Goal: Find specific page/section: Find specific page/section

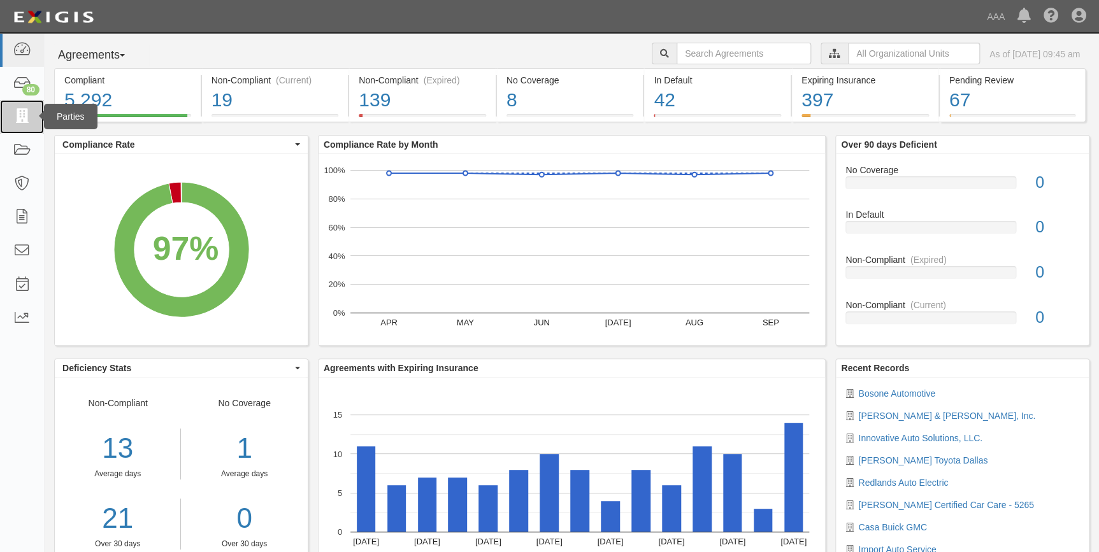
click at [24, 125] on link at bounding box center [22, 117] width 44 height 34
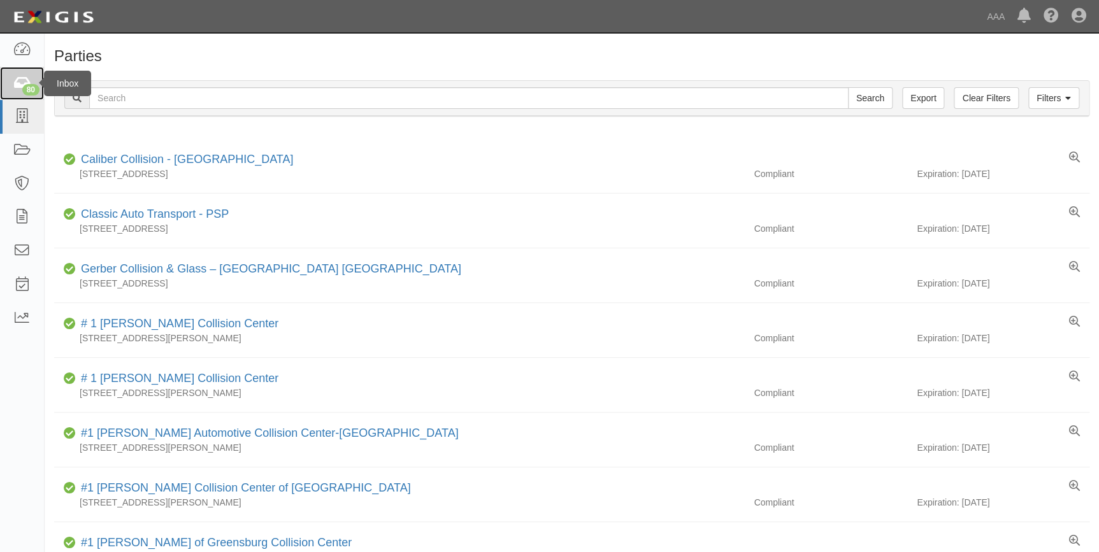
click at [31, 78] on icon at bounding box center [22, 83] width 18 height 15
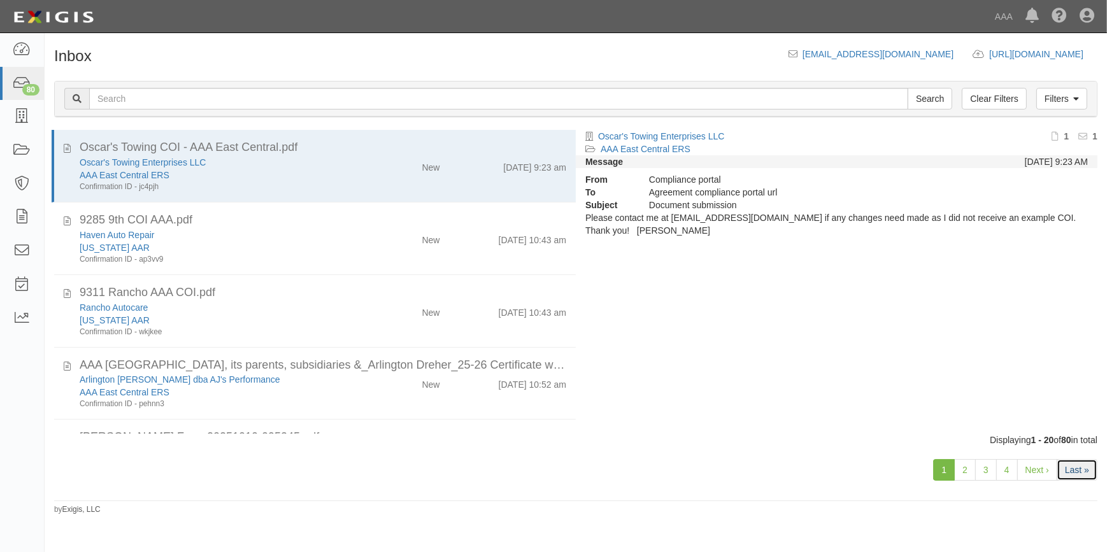
click at [1071, 466] on link "Last »" at bounding box center [1077, 470] width 41 height 22
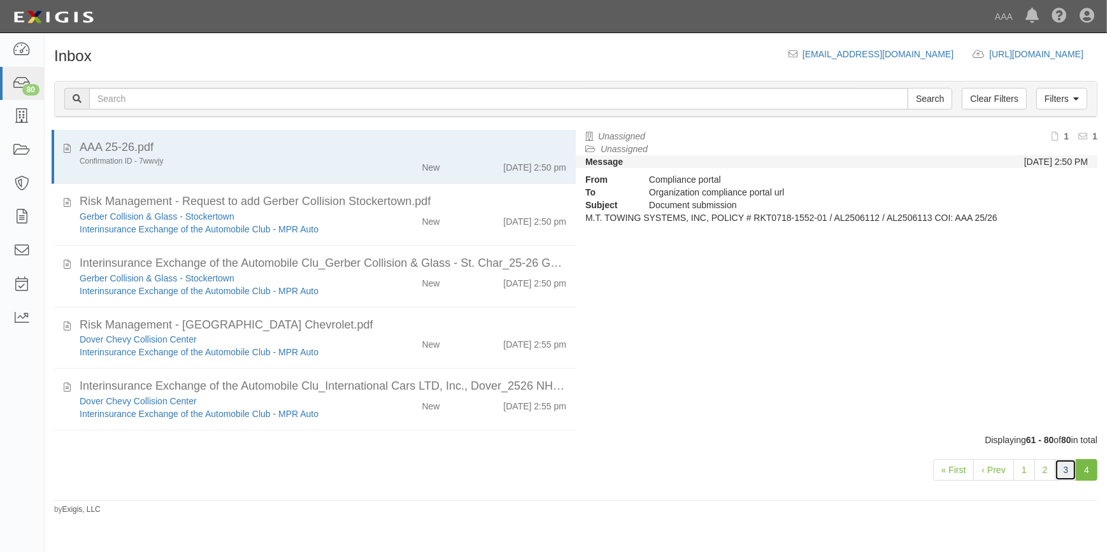
click at [1058, 469] on link "3" at bounding box center [1066, 470] width 22 height 22
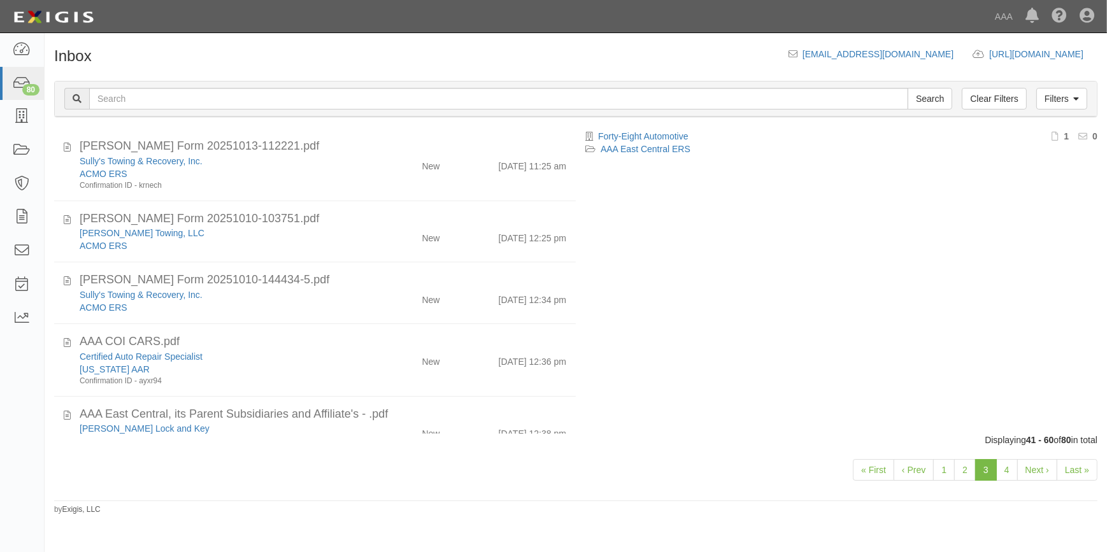
scroll to position [252, 0]
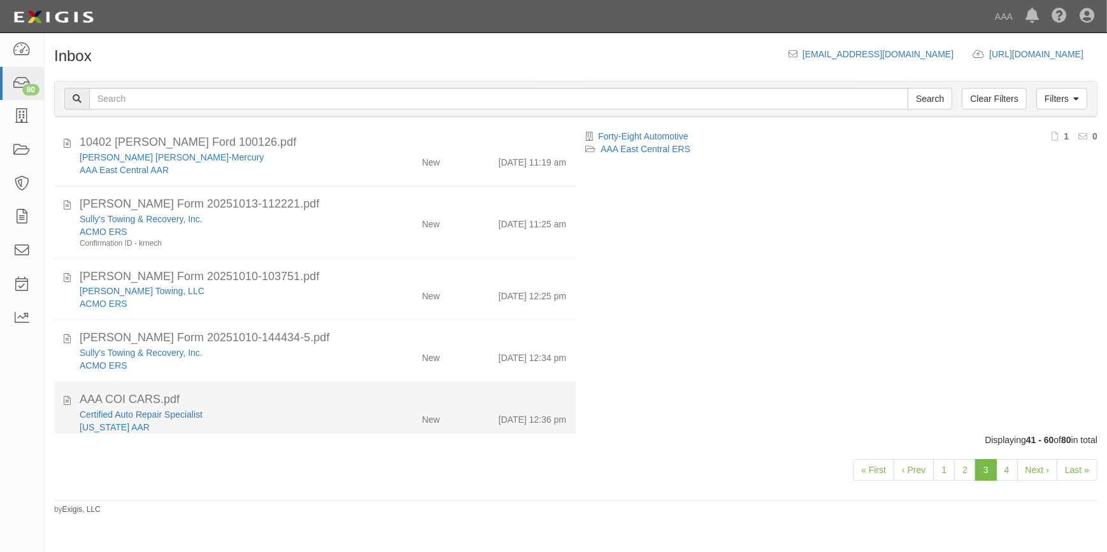
click at [208, 405] on div "AAA COI CARS.pdf" at bounding box center [323, 400] width 487 height 17
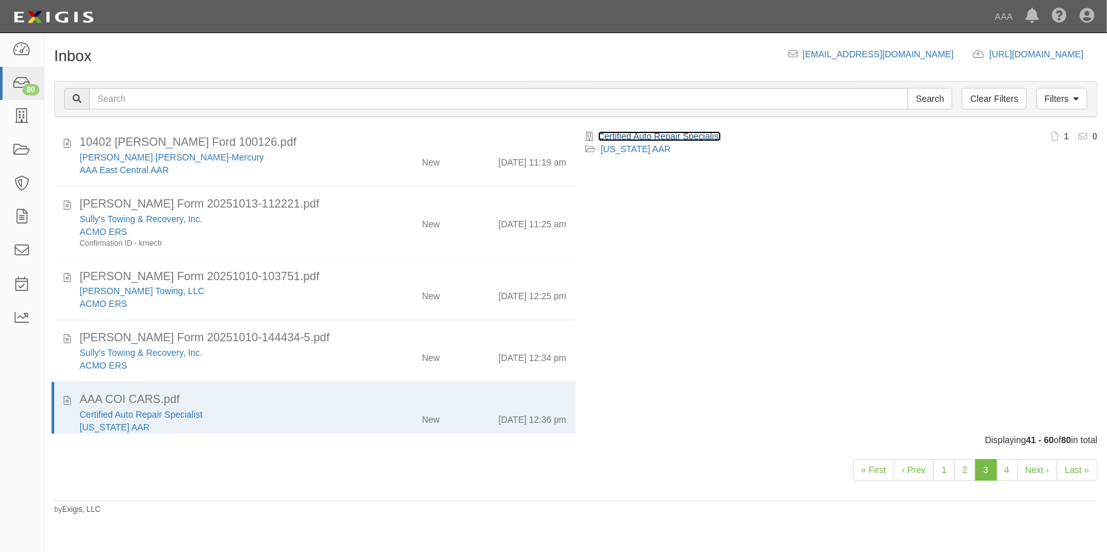
click at [688, 136] on link "Certified Auto Repair Specialist" at bounding box center [659, 136] width 123 height 10
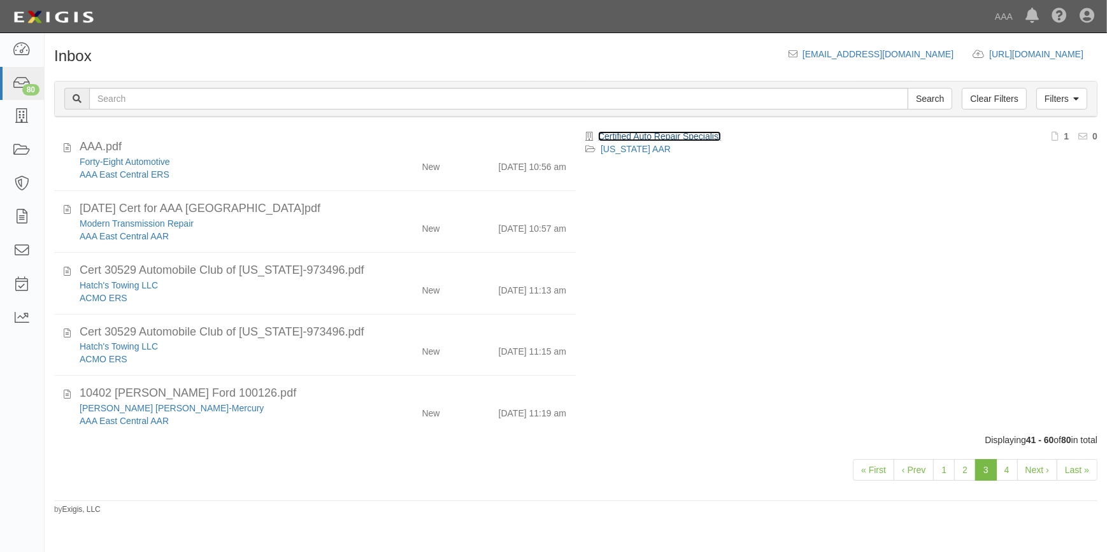
scroll to position [0, 0]
click at [967, 471] on link "2" at bounding box center [965, 470] width 22 height 22
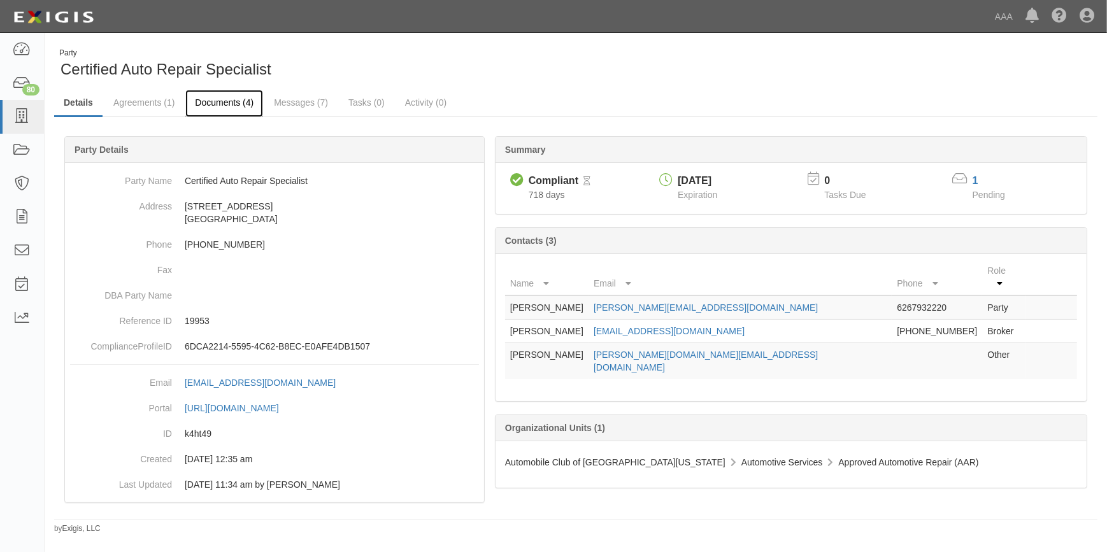
click at [229, 96] on link "Documents (4)" at bounding box center [224, 103] width 78 height 27
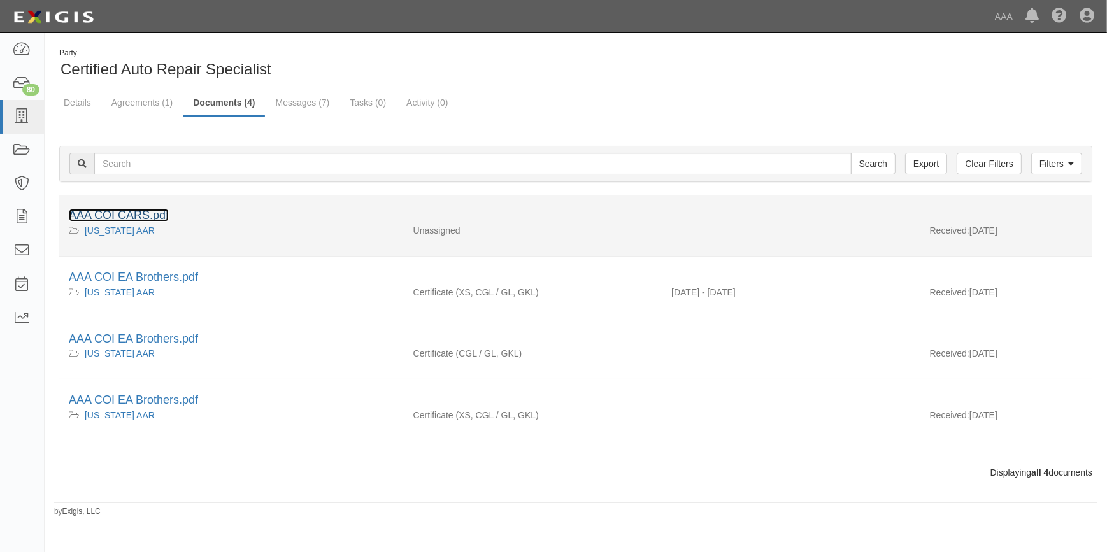
click at [132, 217] on link "AAA COI CARS.pdf" at bounding box center [119, 215] width 100 height 13
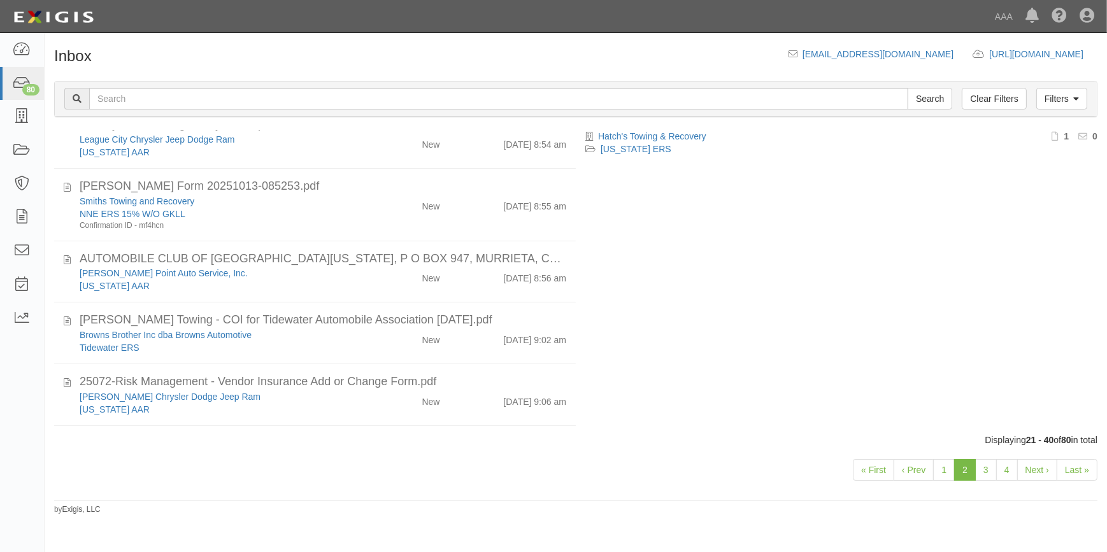
scroll to position [396, 0]
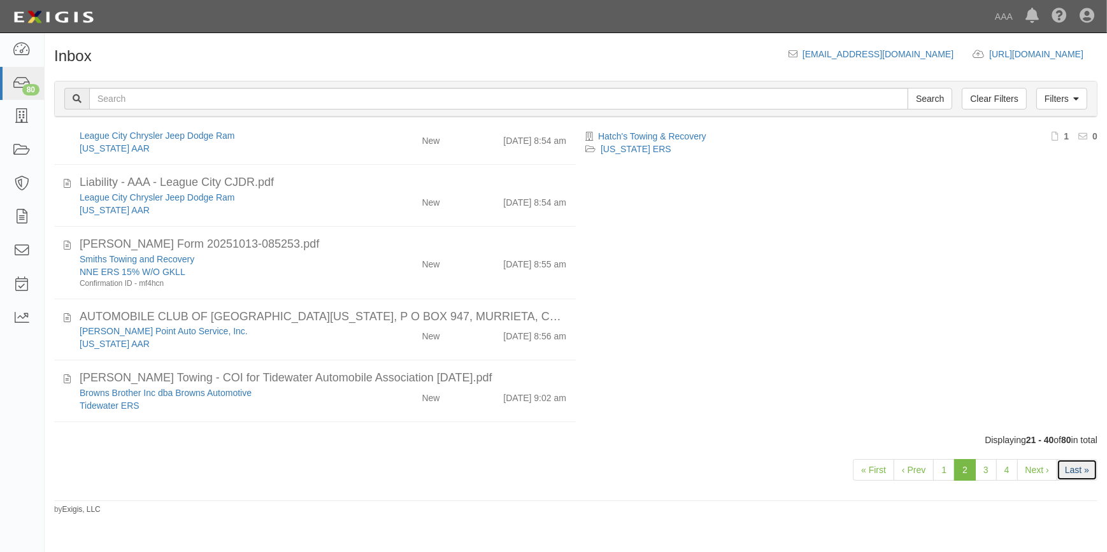
click at [1075, 469] on link "Last »" at bounding box center [1077, 470] width 41 height 22
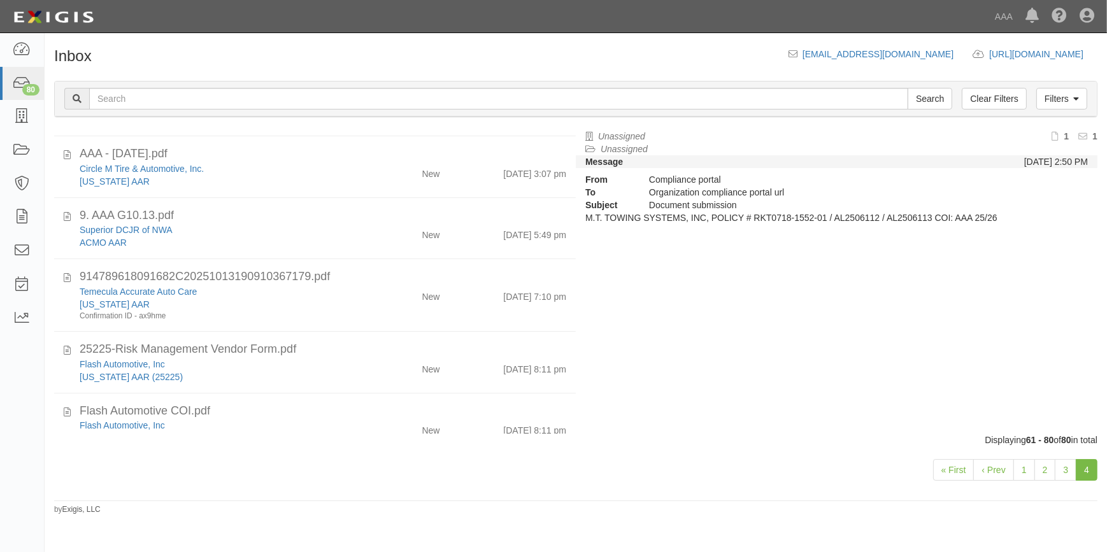
scroll to position [284, 0]
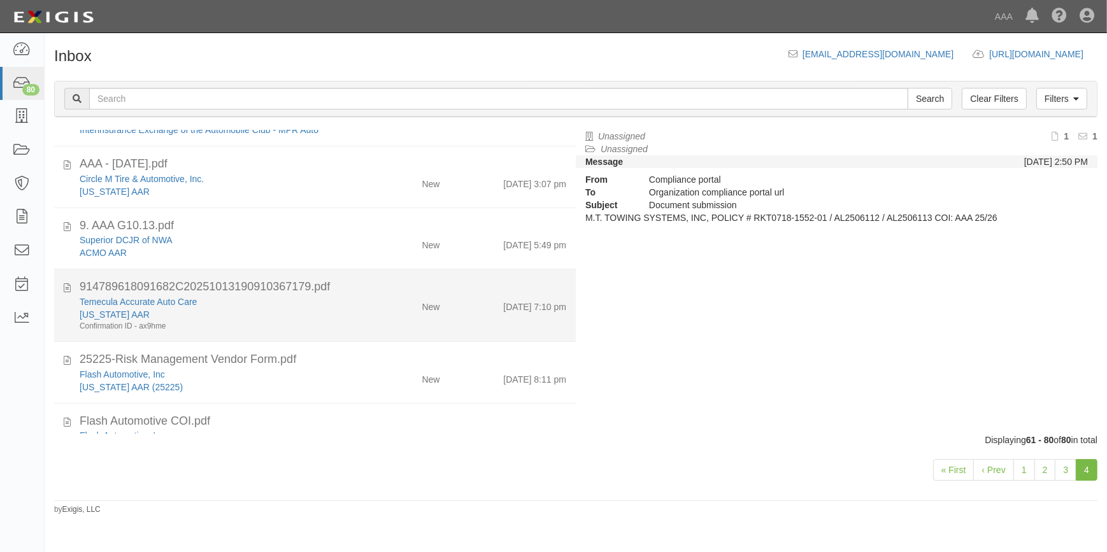
click at [304, 308] on div "[US_STATE] AAR" at bounding box center [218, 314] width 276 height 13
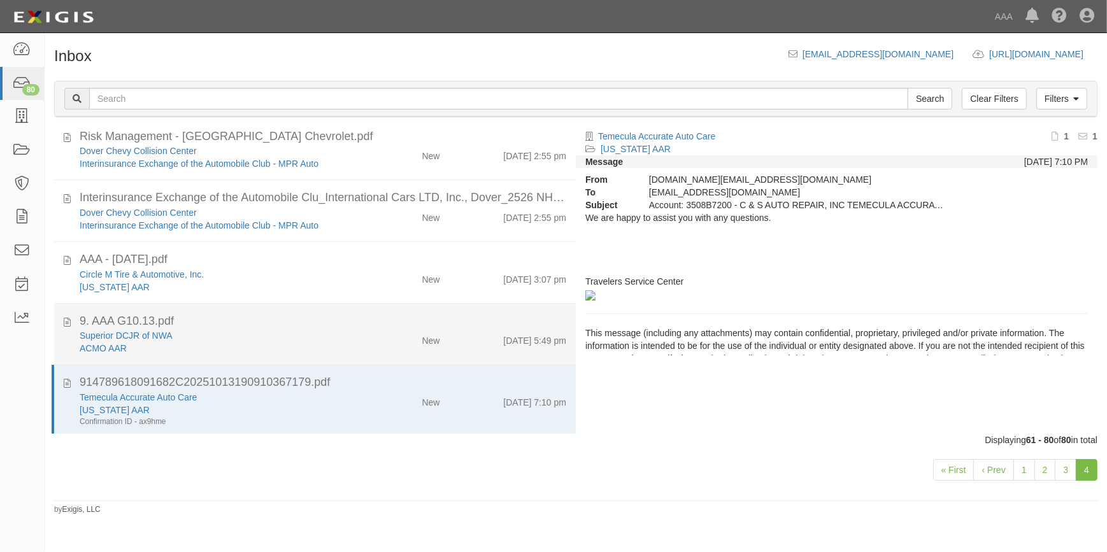
scroll to position [168, 0]
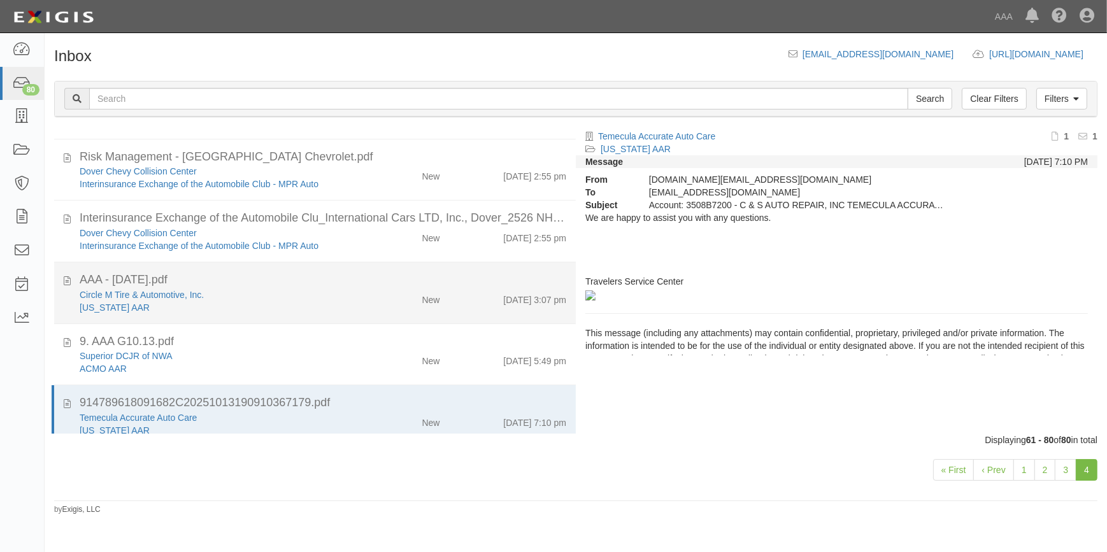
click at [266, 282] on div "AAA - [DATE].pdf" at bounding box center [323, 280] width 487 height 17
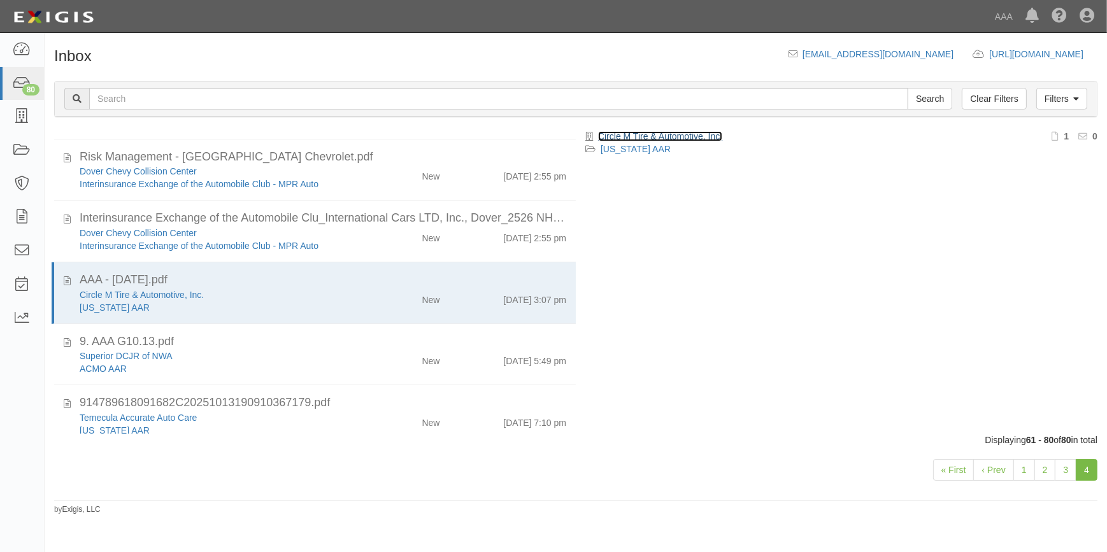
click at [675, 137] on link "Circle M Tire & Automotive, Inc." at bounding box center [660, 136] width 124 height 10
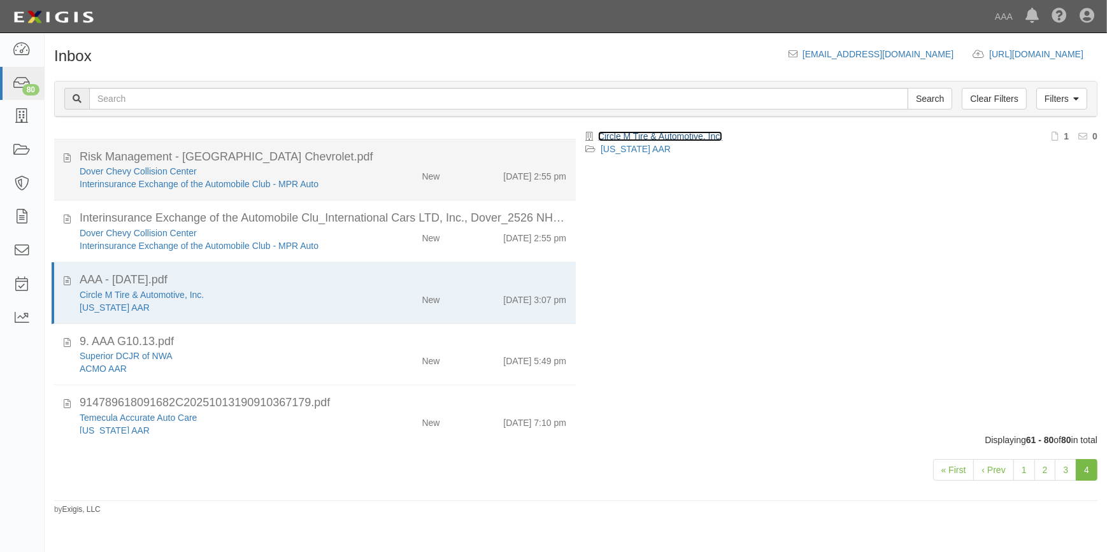
scroll to position [52, 0]
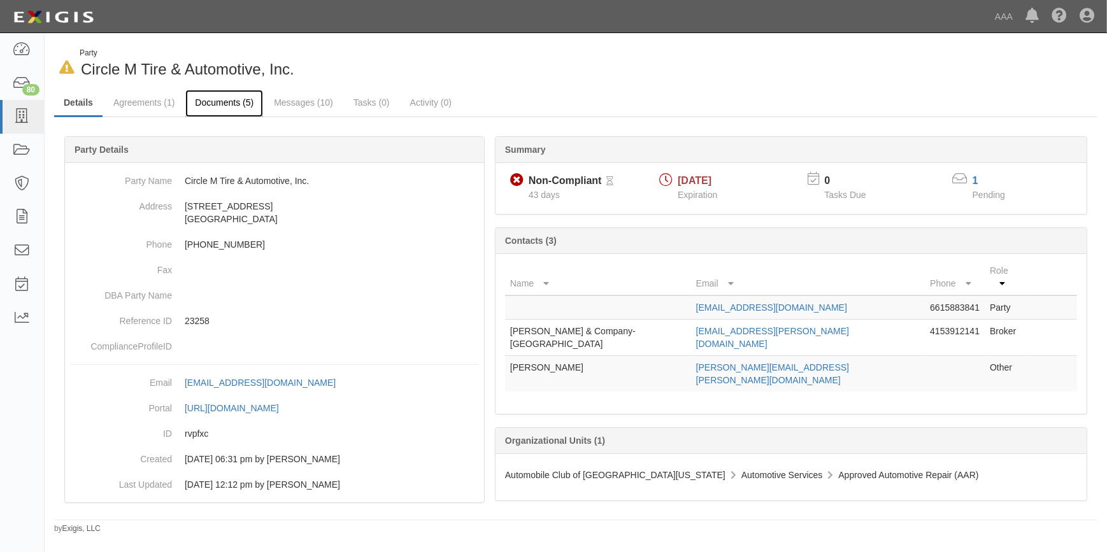
click at [217, 108] on link "Documents (5)" at bounding box center [224, 103] width 78 height 27
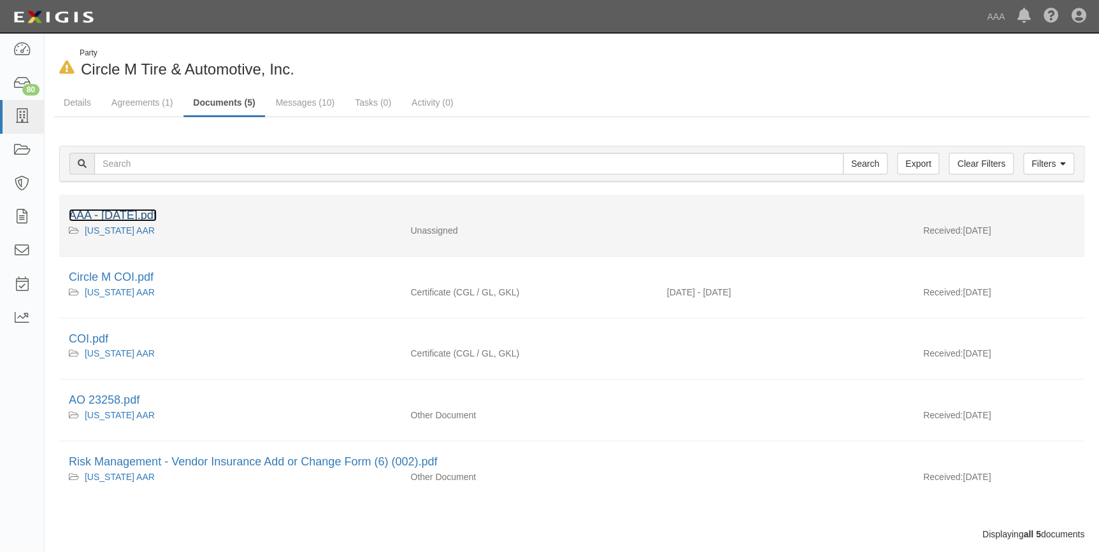
click at [148, 210] on link "AAA - [DATE].pdf" at bounding box center [113, 215] width 88 height 13
